Goal: Find specific page/section: Find specific page/section

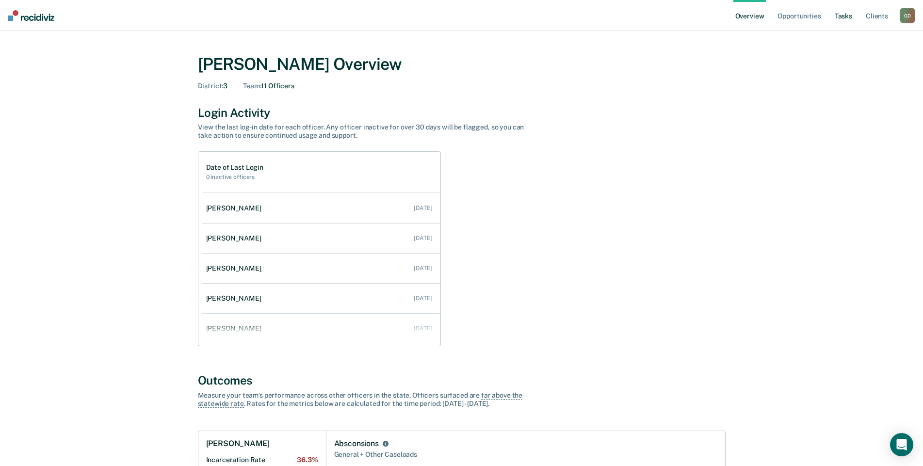
click at [841, 17] on link "Tasks" at bounding box center [843, 15] width 21 height 31
